Goal: Find contact information: Find contact information

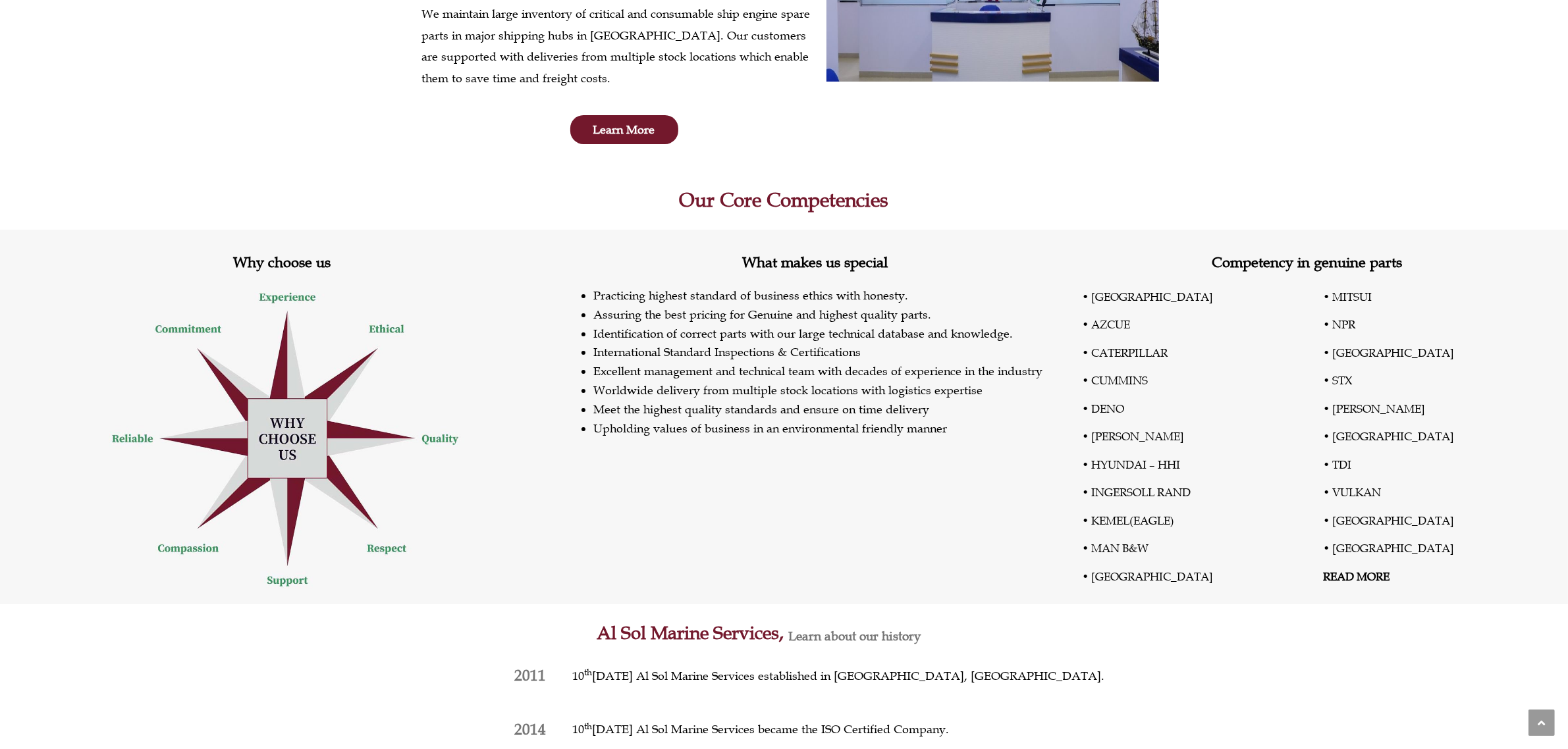
scroll to position [329, 0]
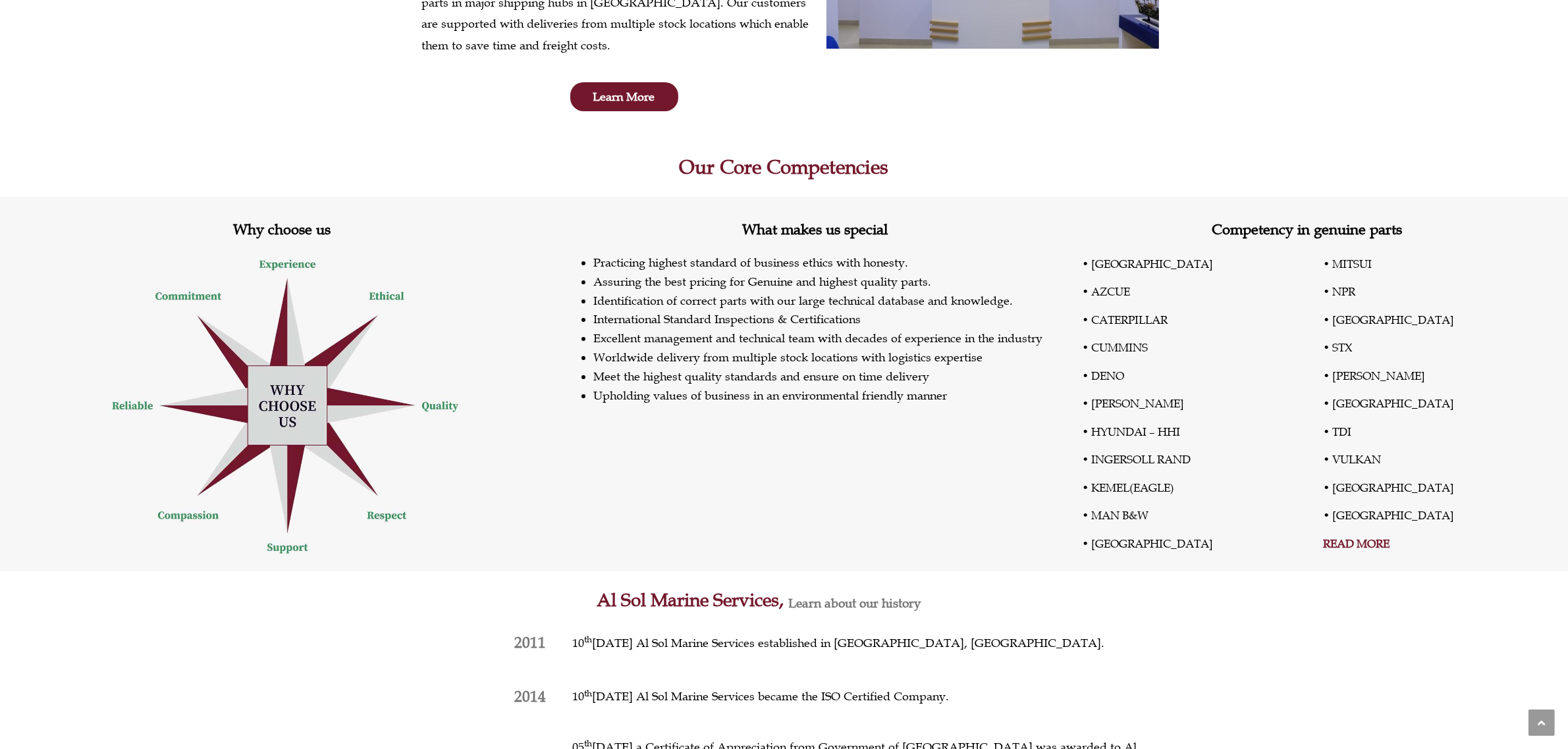
click at [1373, 540] on link "READ MORE" at bounding box center [1356, 544] width 67 height 14
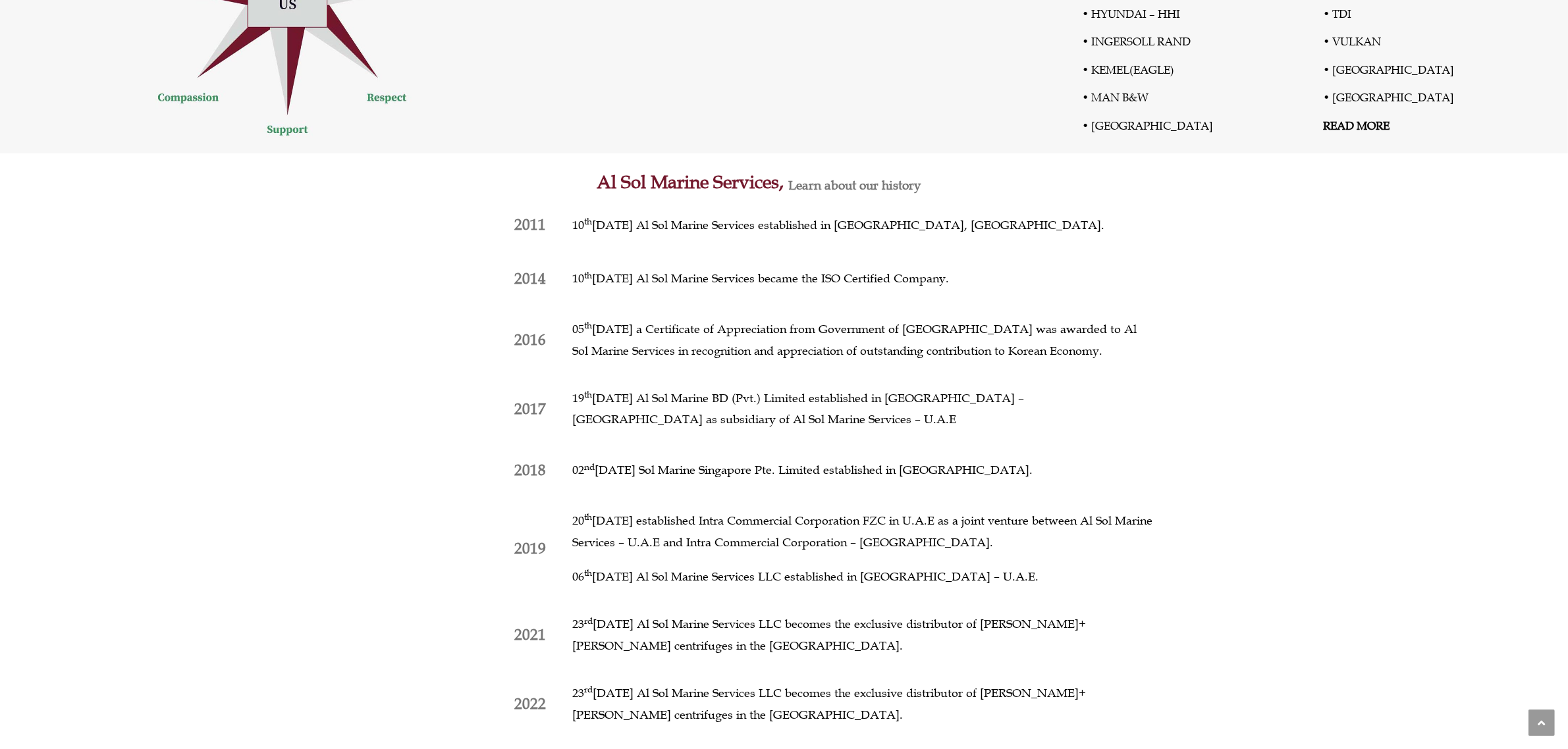
scroll to position [741, 0]
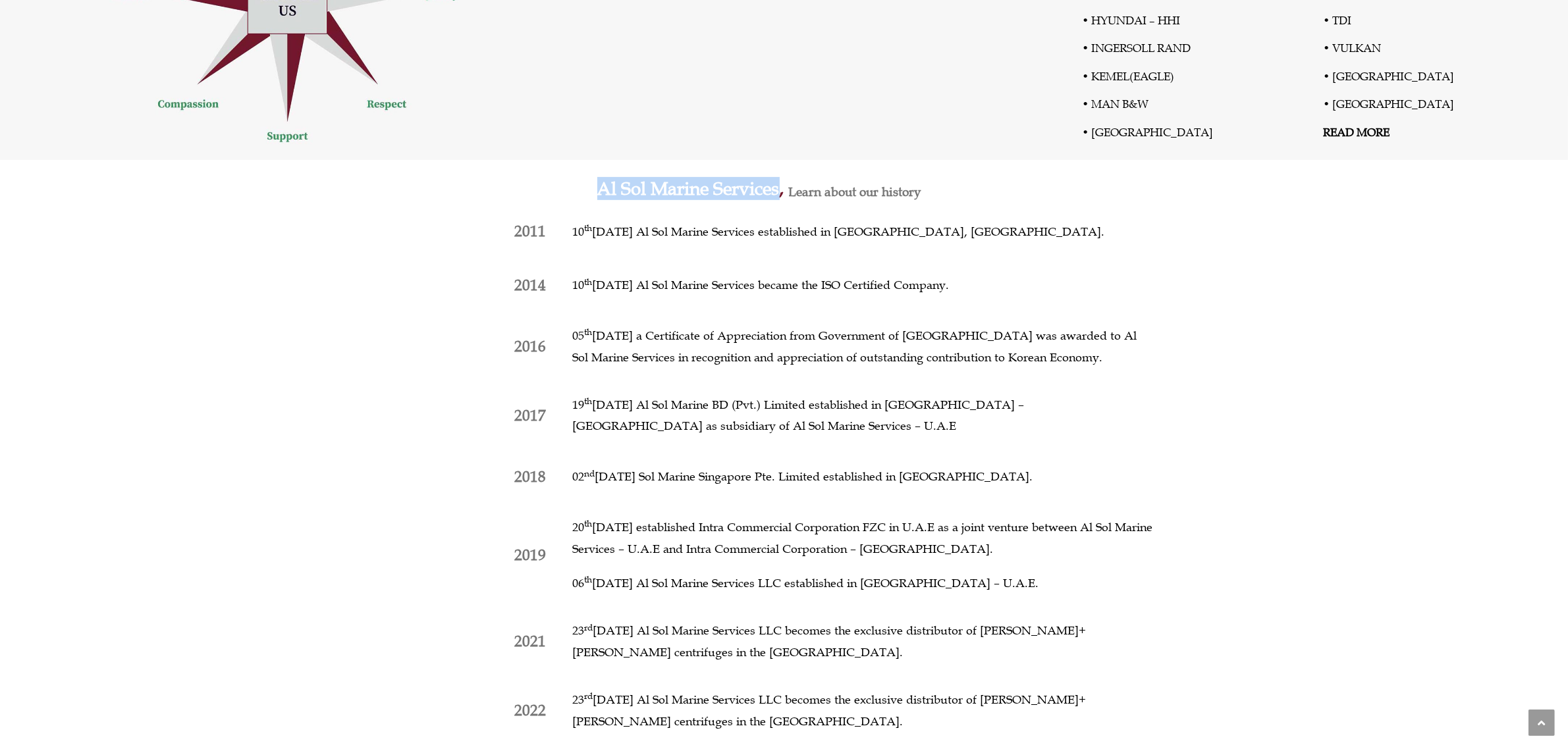
drag, startPoint x: 598, startPoint y: 185, endPoint x: 779, endPoint y: 187, distance: 181.0
click at [779, 187] on h2 "Al Sol Marine Services," at bounding box center [596, 189] width 375 height 18
copy h2 "Al Sol Marine Services"
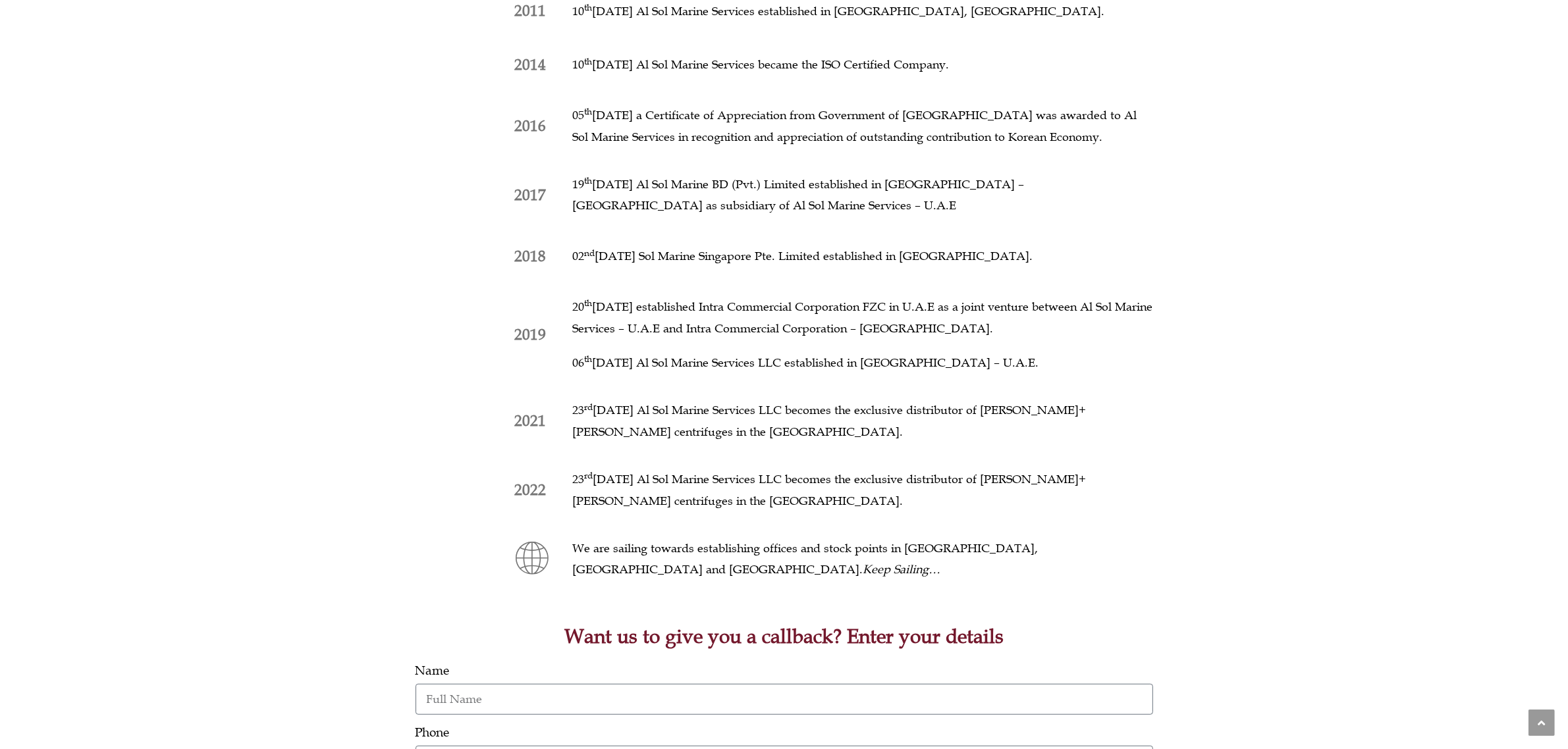
scroll to position [823, 0]
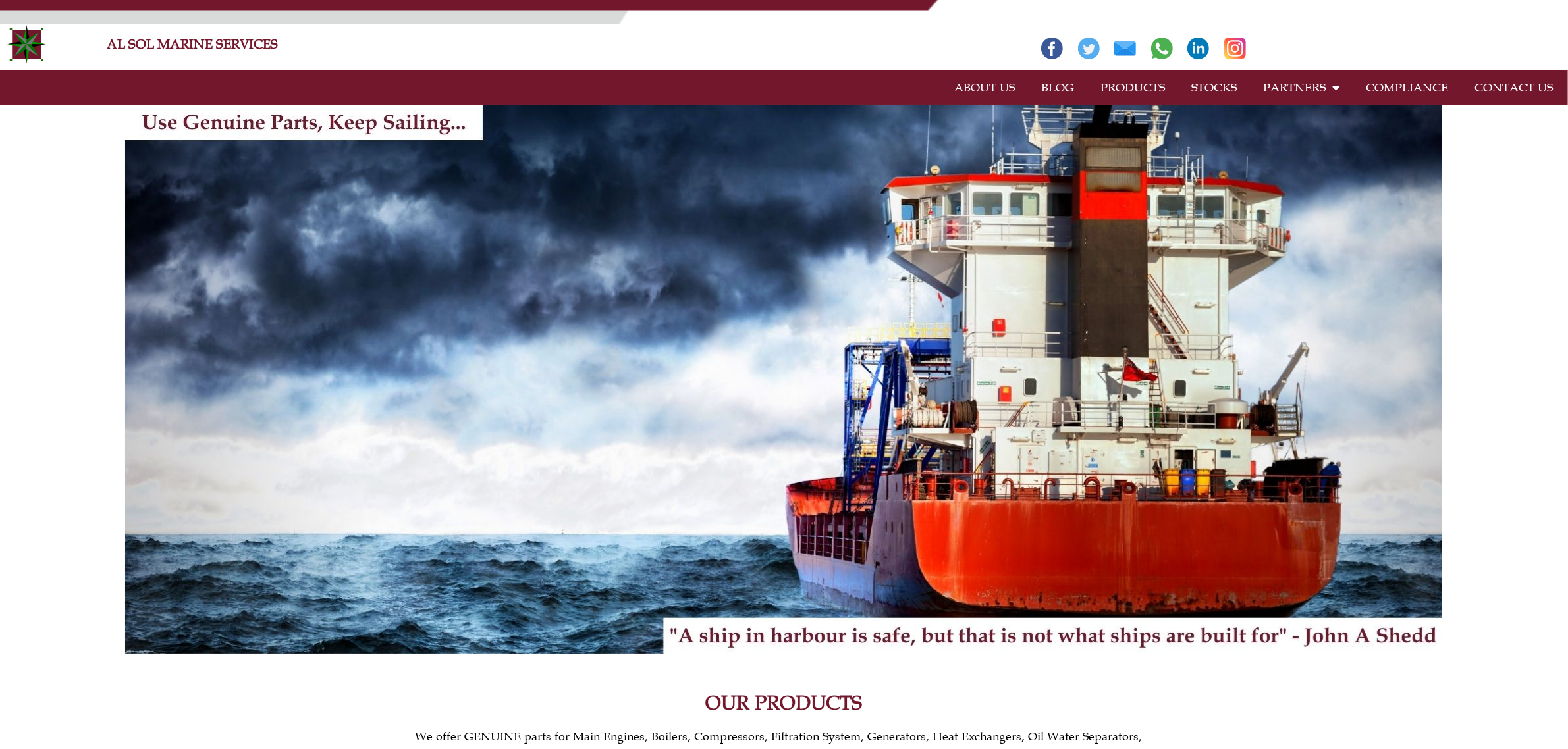
click at [1528, 77] on link "CONTACT US" at bounding box center [1513, 87] width 104 height 31
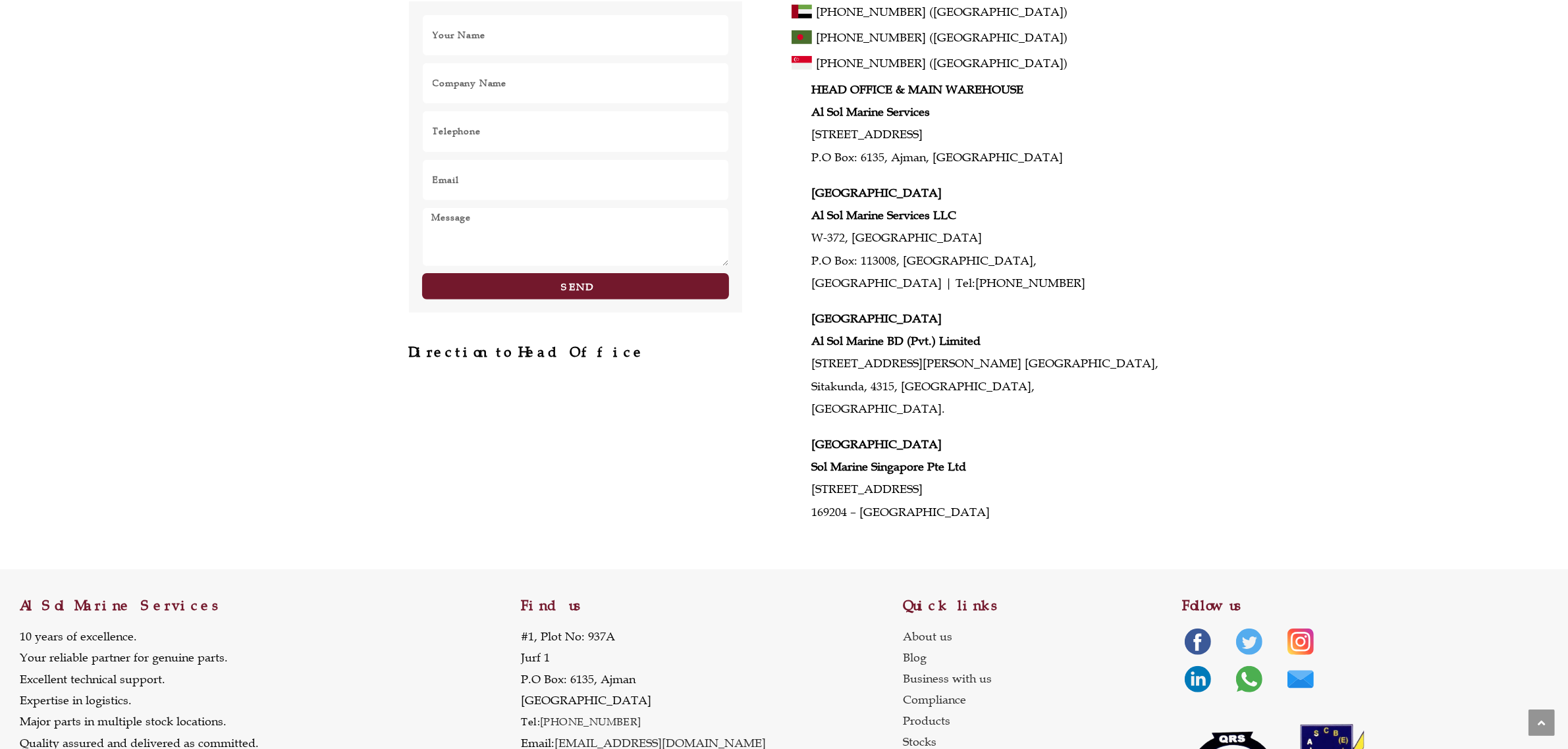
scroll to position [258, 0]
